Goal: Task Accomplishment & Management: Complete application form

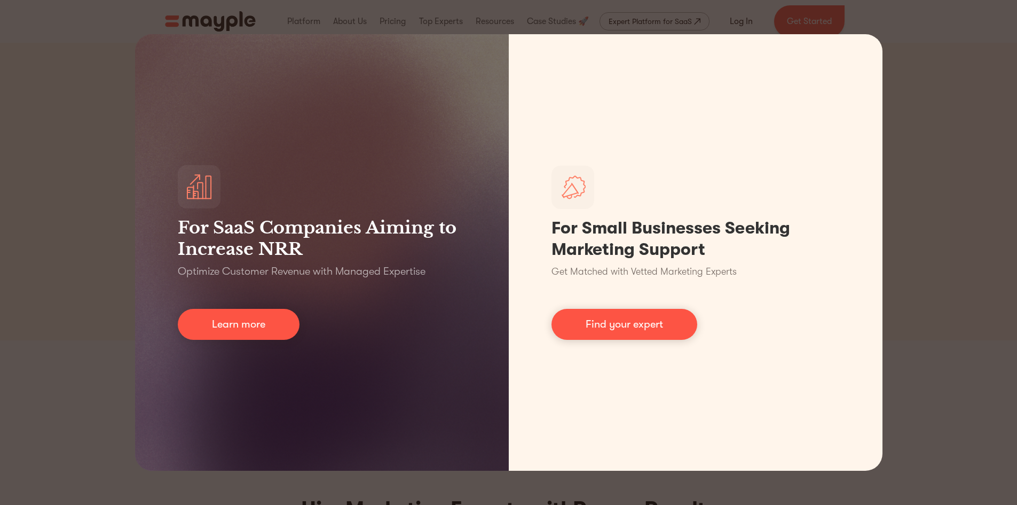
click at [65, 200] on div "For SaaS Companies Aiming to Increase NRR Optimize Customer Revenue with Manage…" at bounding box center [508, 252] width 1017 height 505
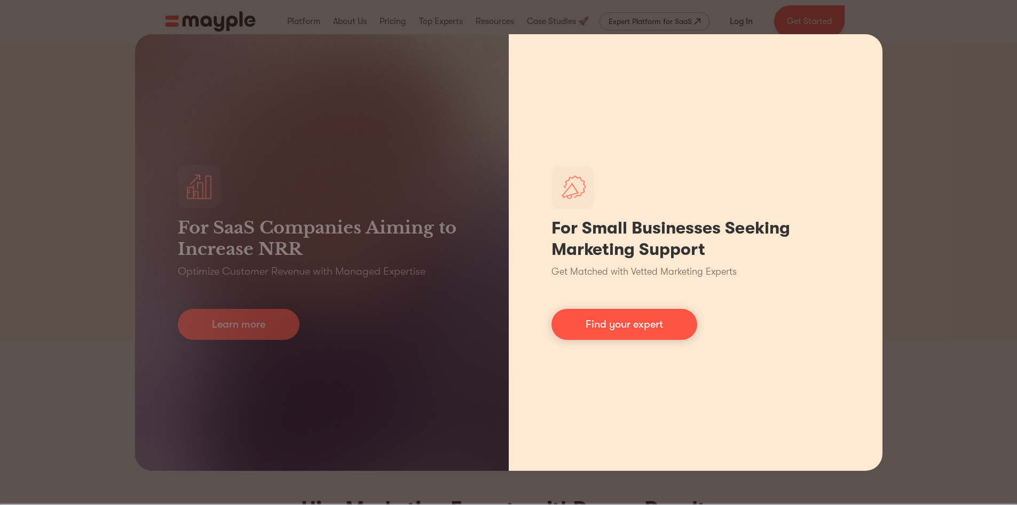
click at [860, 84] on div "For Small Businesses Seeking Marketing Support Get Matched with Vetted Marketin…" at bounding box center [696, 252] width 374 height 436
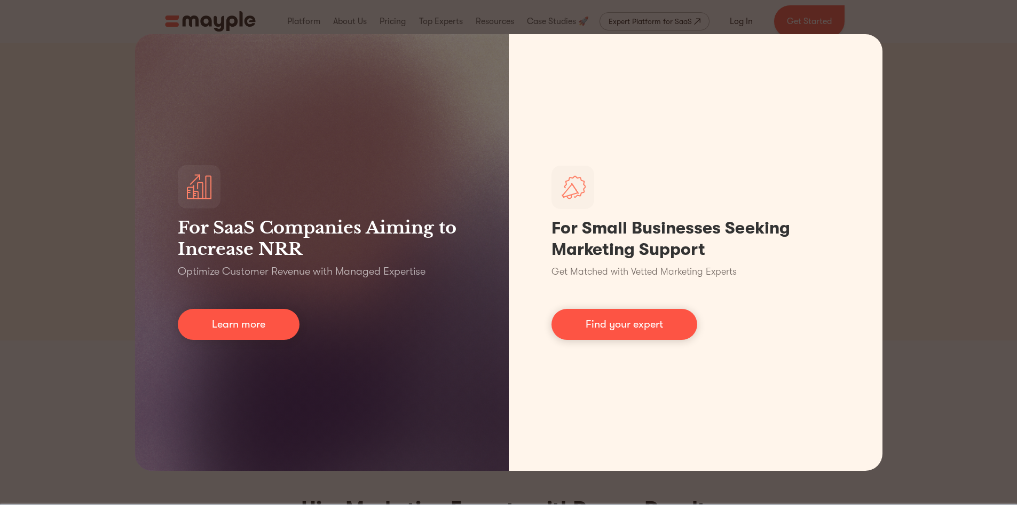
click at [950, 23] on div "For SaaS Companies Aiming to Increase NRR Optimize Customer Revenue with Manage…" at bounding box center [508, 252] width 1017 height 505
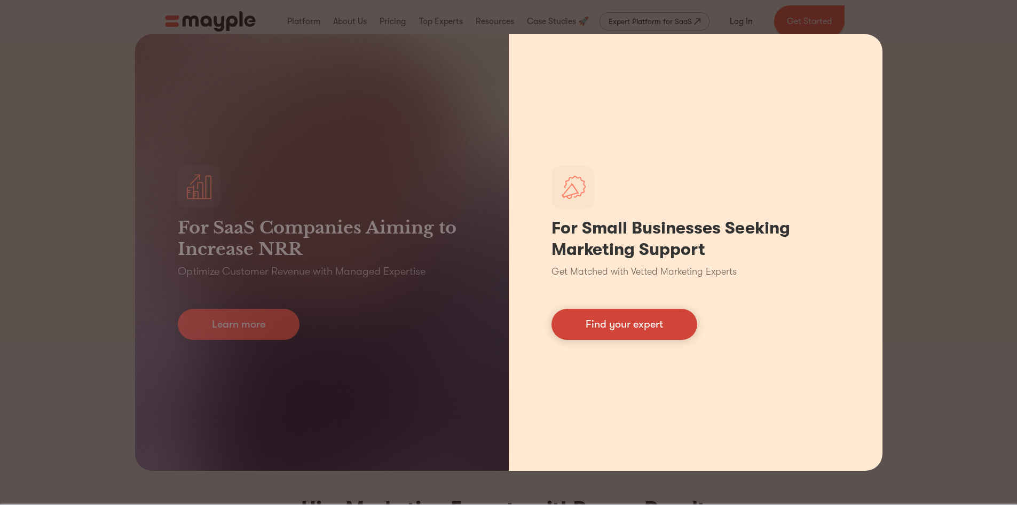
click at [667, 318] on link "Find your expert" at bounding box center [625, 324] width 146 height 31
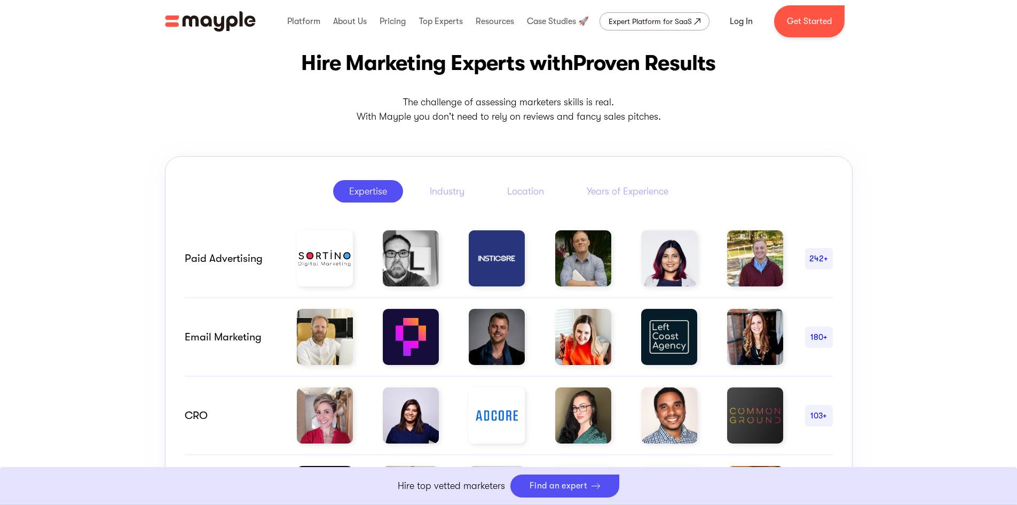
scroll to position [442, 0]
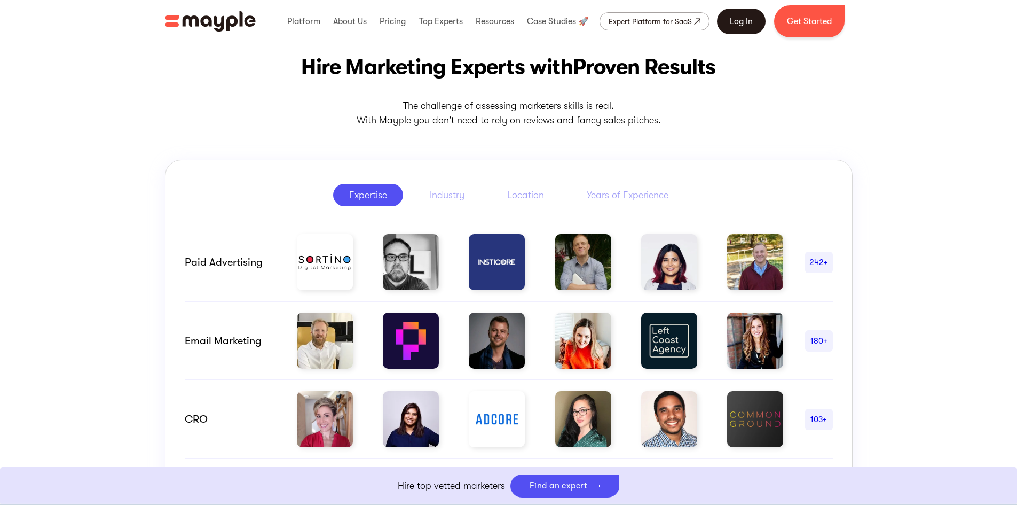
click at [729, 21] on link "Log In" at bounding box center [741, 22] width 49 height 26
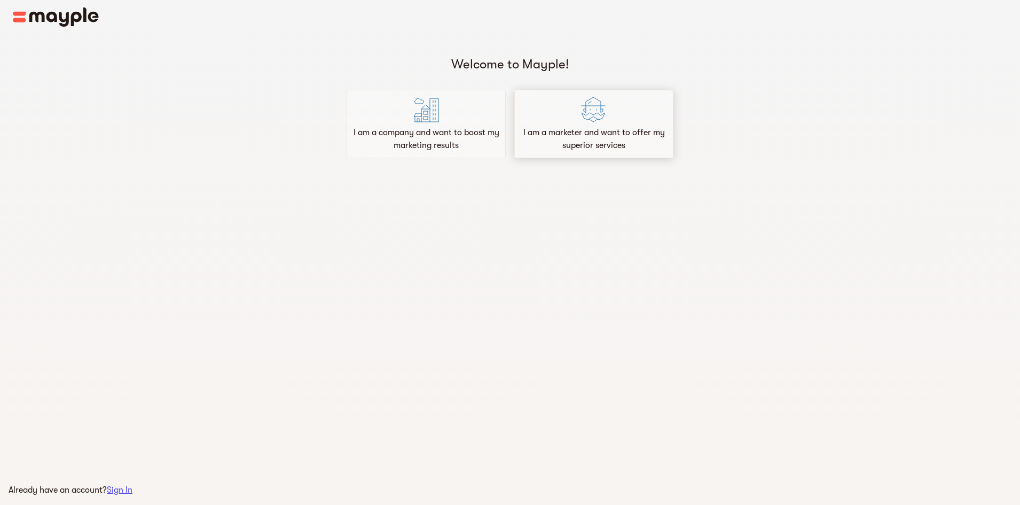
click at [589, 140] on p "I am a marketer and want to offer my superior services" at bounding box center [594, 139] width 150 height 26
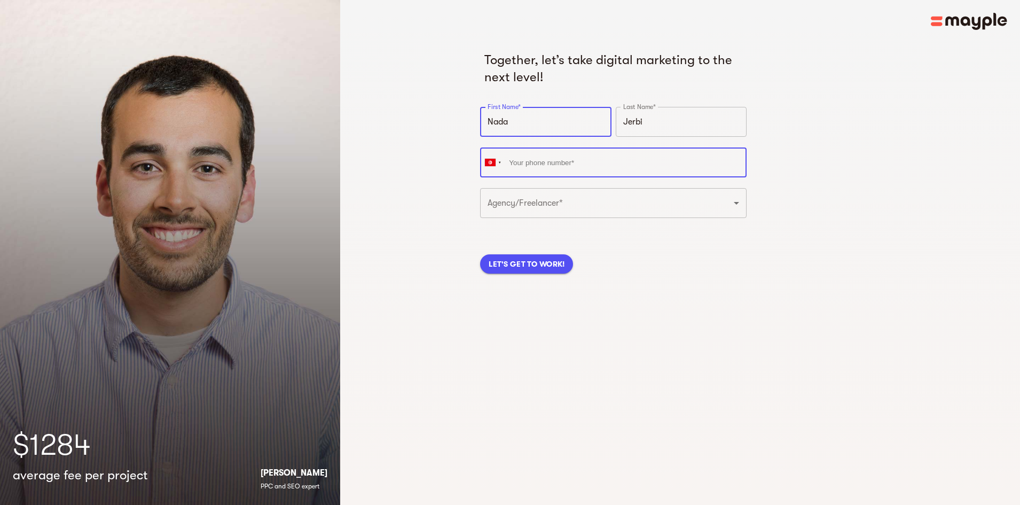
click at [588, 166] on input "tel" at bounding box center [613, 162] width 266 height 30
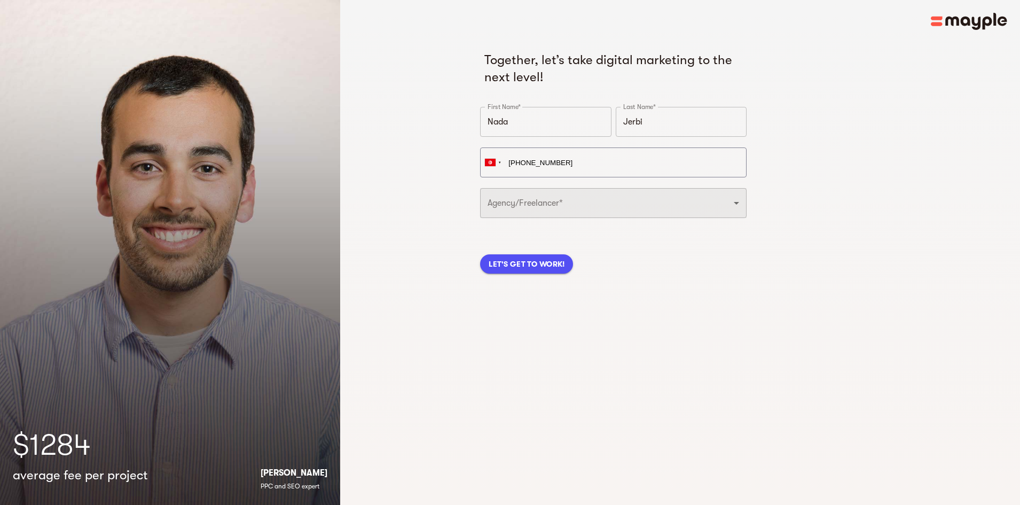
type input "+216 28 410 046"
click at [554, 206] on select "Freelancer Digital Agency" at bounding box center [613, 203] width 266 height 30
select select "DIGITAL_AGENCY"
click at [480, 188] on select "Freelancer Digital Agency" at bounding box center [613, 203] width 266 height 30
click at [523, 265] on span "LET'S GET TO WORK!" at bounding box center [527, 263] width 76 height 13
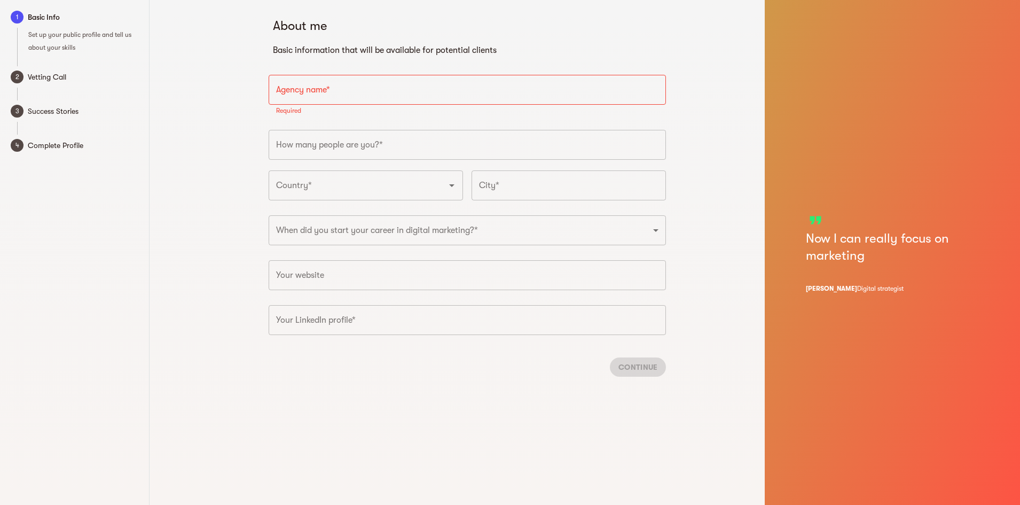
click at [450, 377] on div "About me Basic information that will be available for potential clients Agency …" at bounding box center [467, 252] width 595 height 505
